Goal: Navigation & Orientation: Go to known website

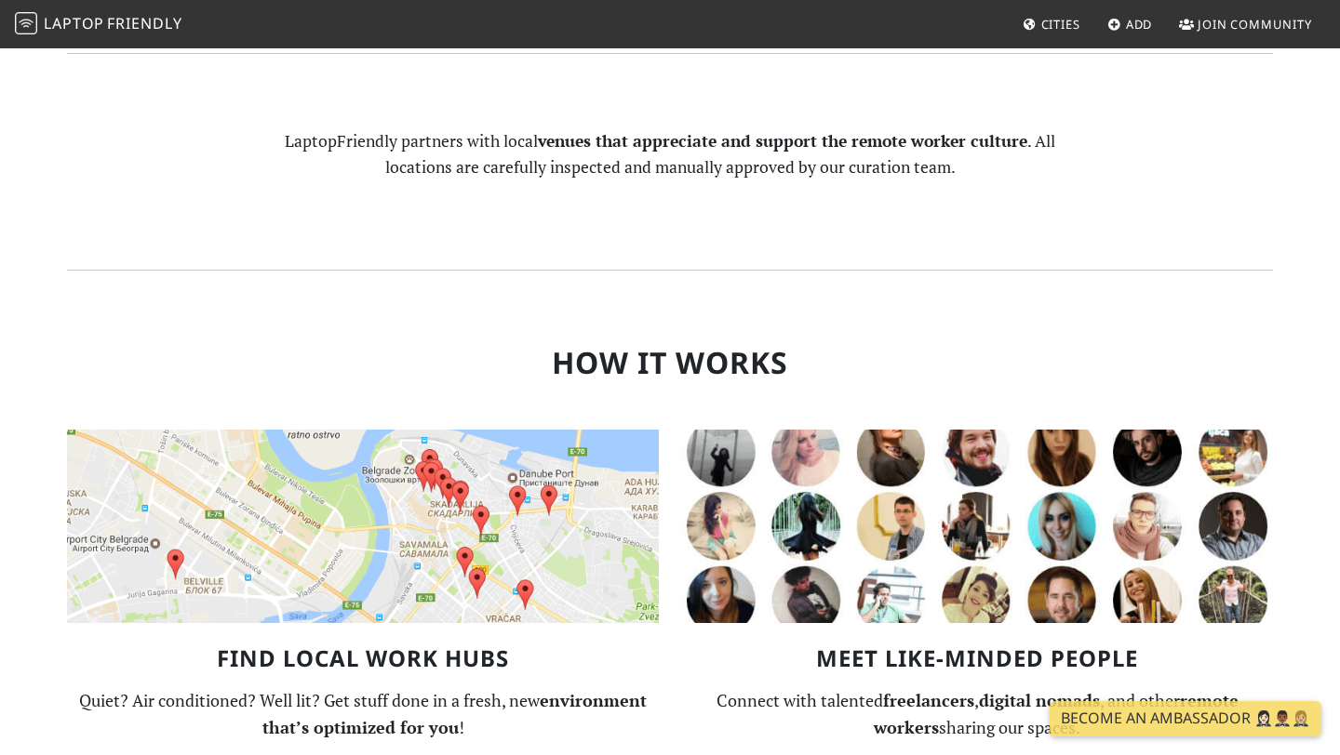
scroll to position [1104, 0]
